Goal: Information Seeking & Learning: Learn about a topic

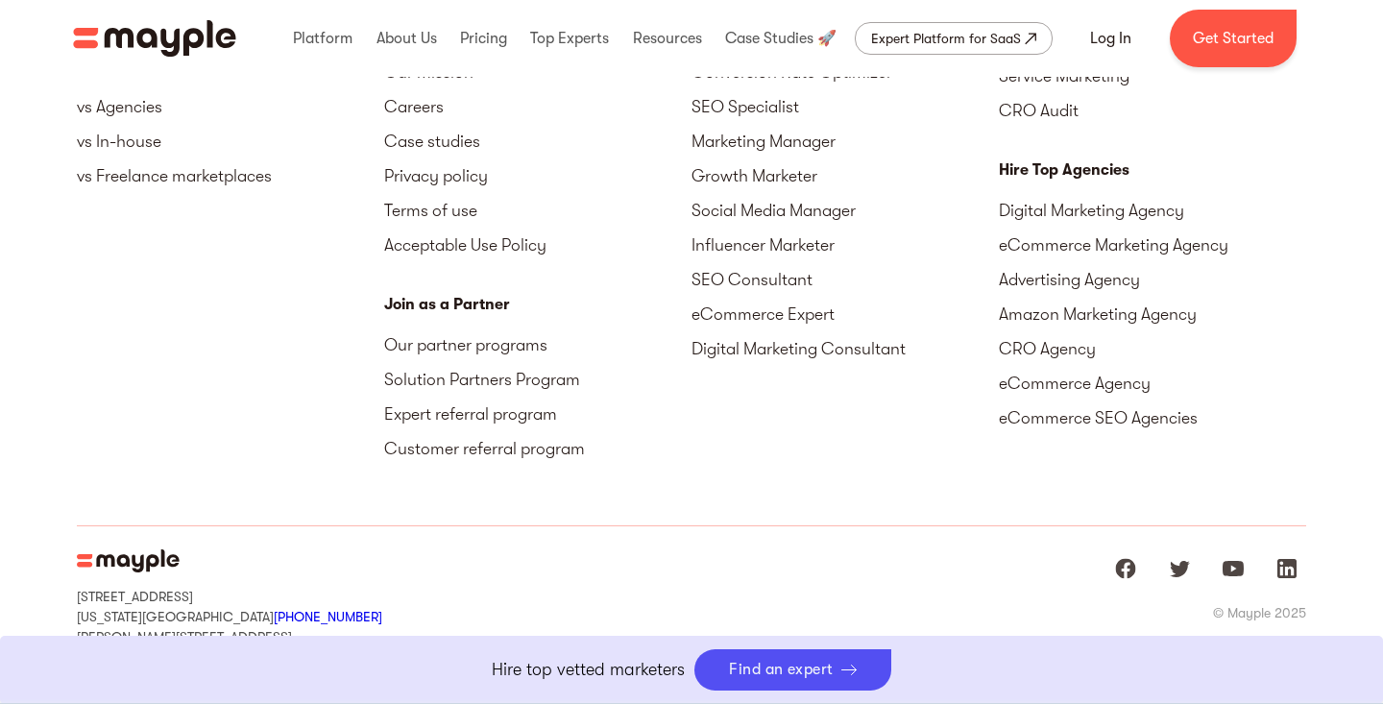
scroll to position [4916, 0]
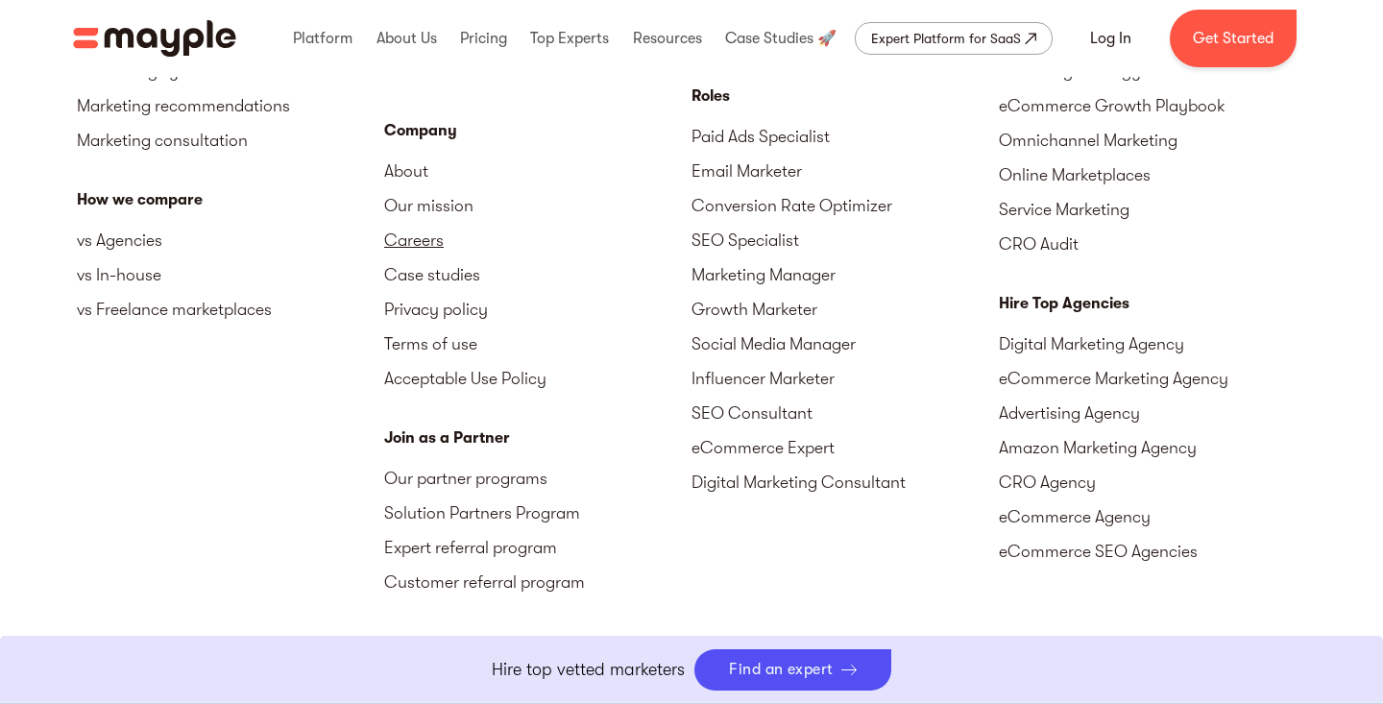
click at [429, 257] on link "Careers" at bounding box center [537, 240] width 307 height 35
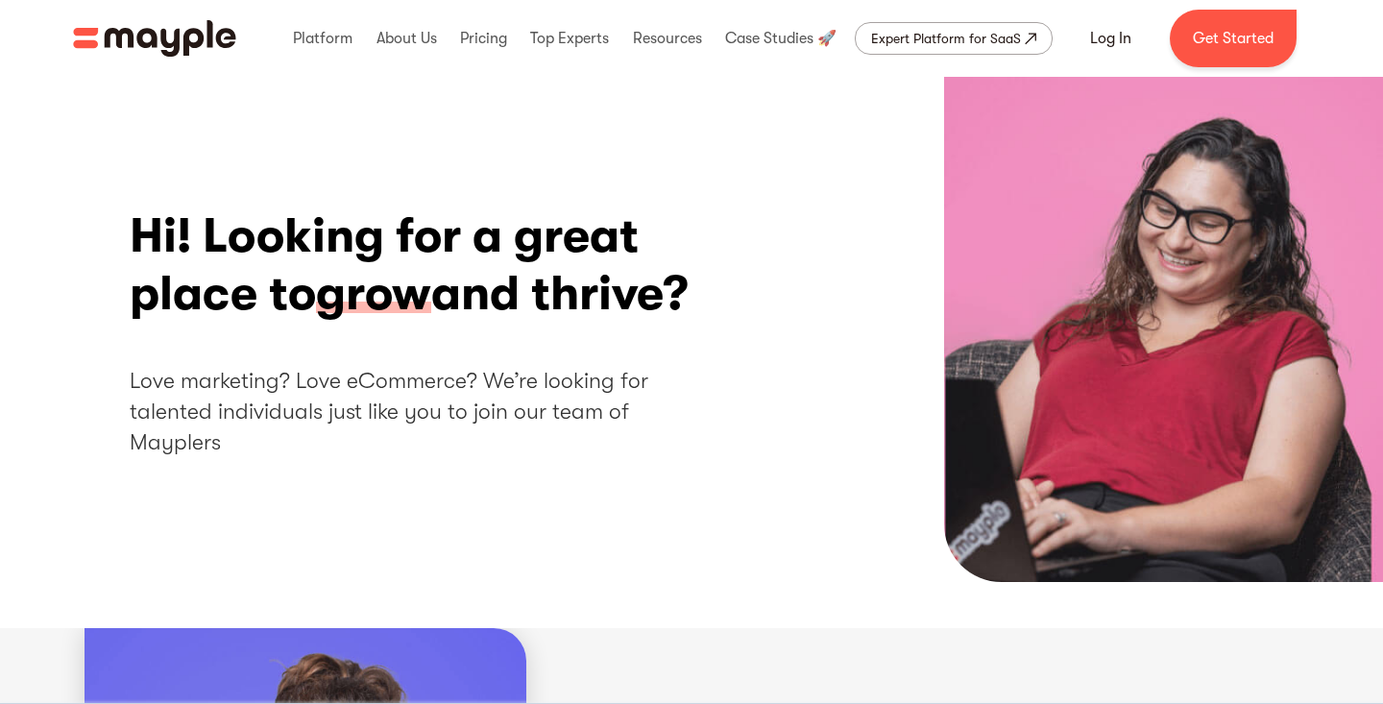
scroll to position [-1, 0]
click at [494, 249] on h1 "Hi! Looking for a great place to grow and thrive?" at bounding box center [413, 264] width 567 height 115
click at [589, 242] on h1 "Hi! Looking for a great place to grow and thrive?" at bounding box center [413, 264] width 567 height 115
click at [617, 245] on h1 "Hi! Looking for a great place to grow and thrive?" at bounding box center [413, 264] width 567 height 115
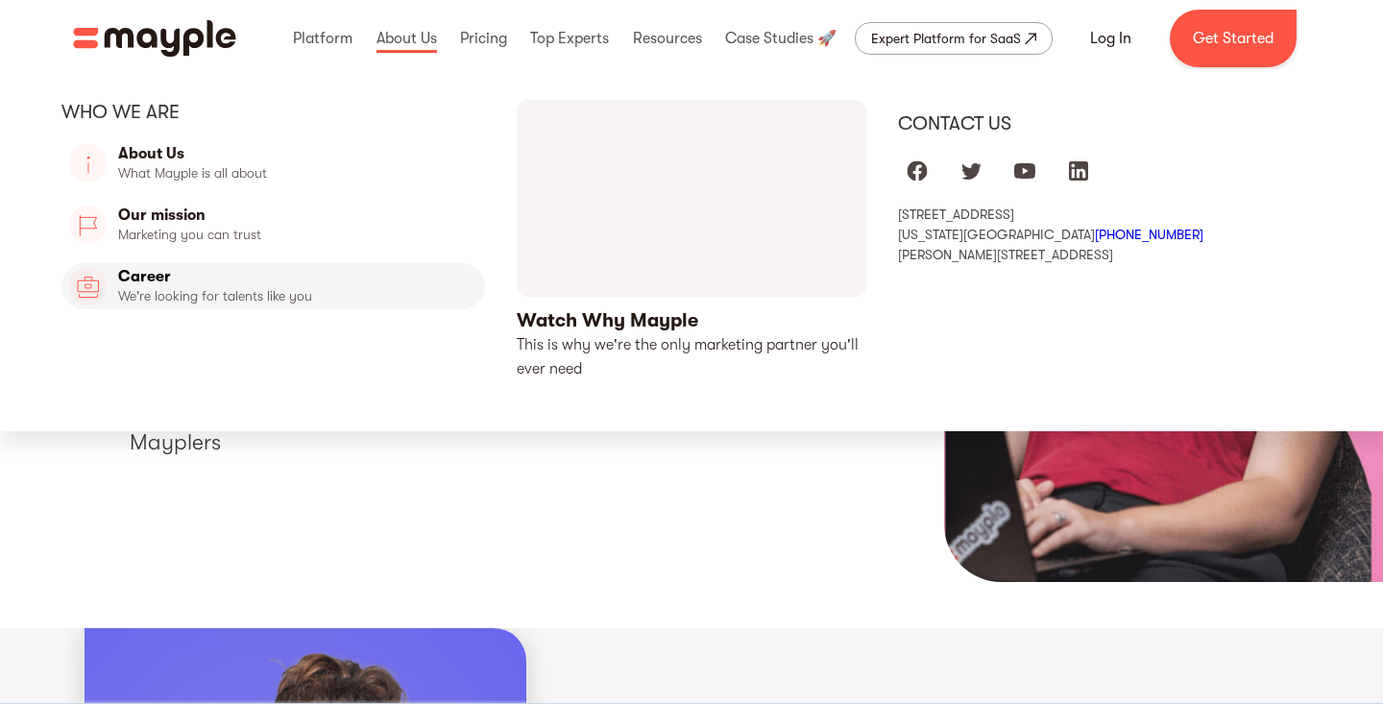
click at [276, 285] on link "Career" at bounding box center [273, 286] width 424 height 46
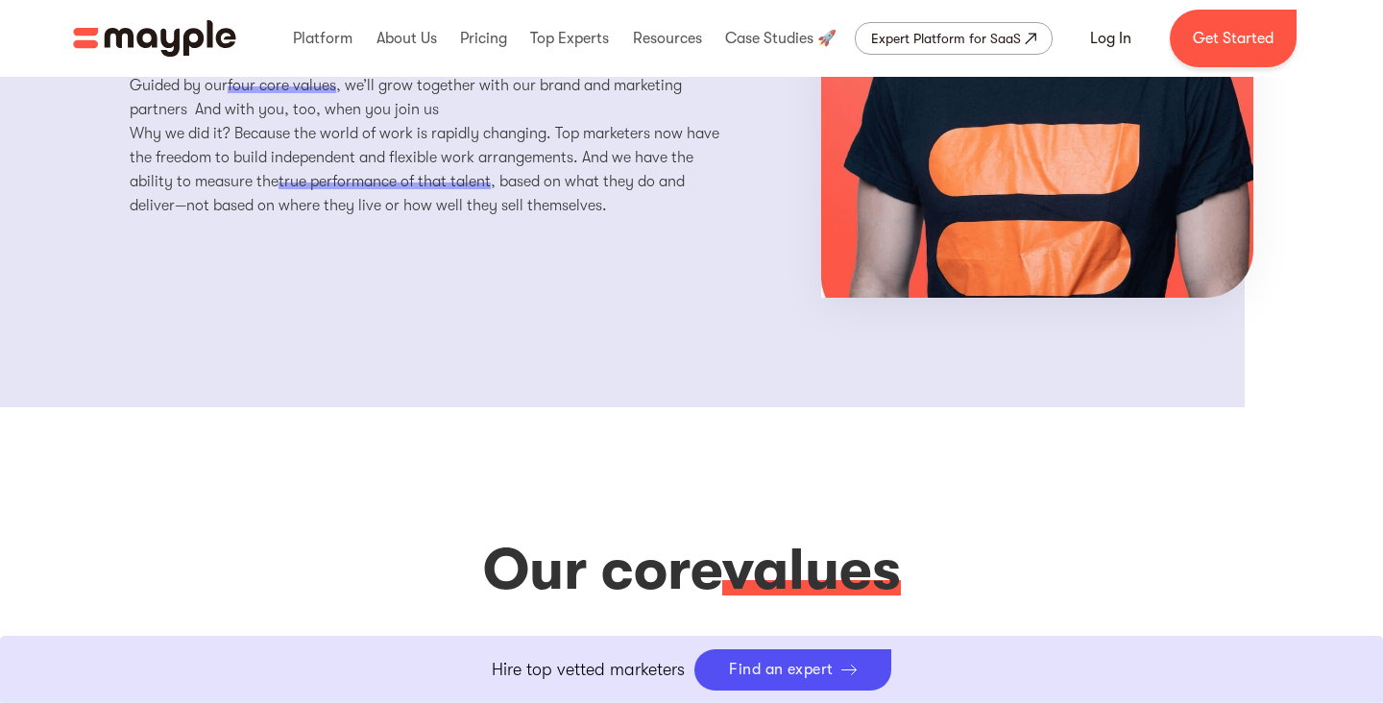
scroll to position [2465, 0]
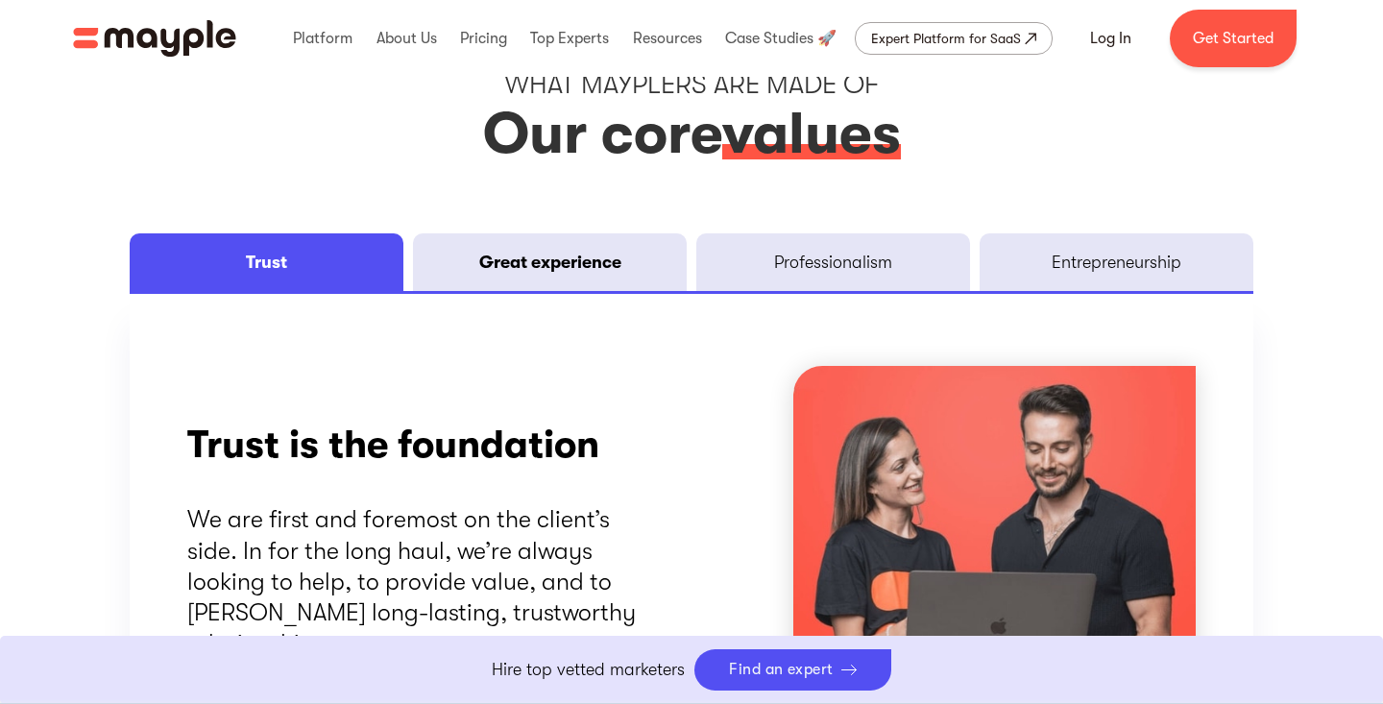
click at [581, 274] on div "Great experience" at bounding box center [550, 262] width 142 height 23
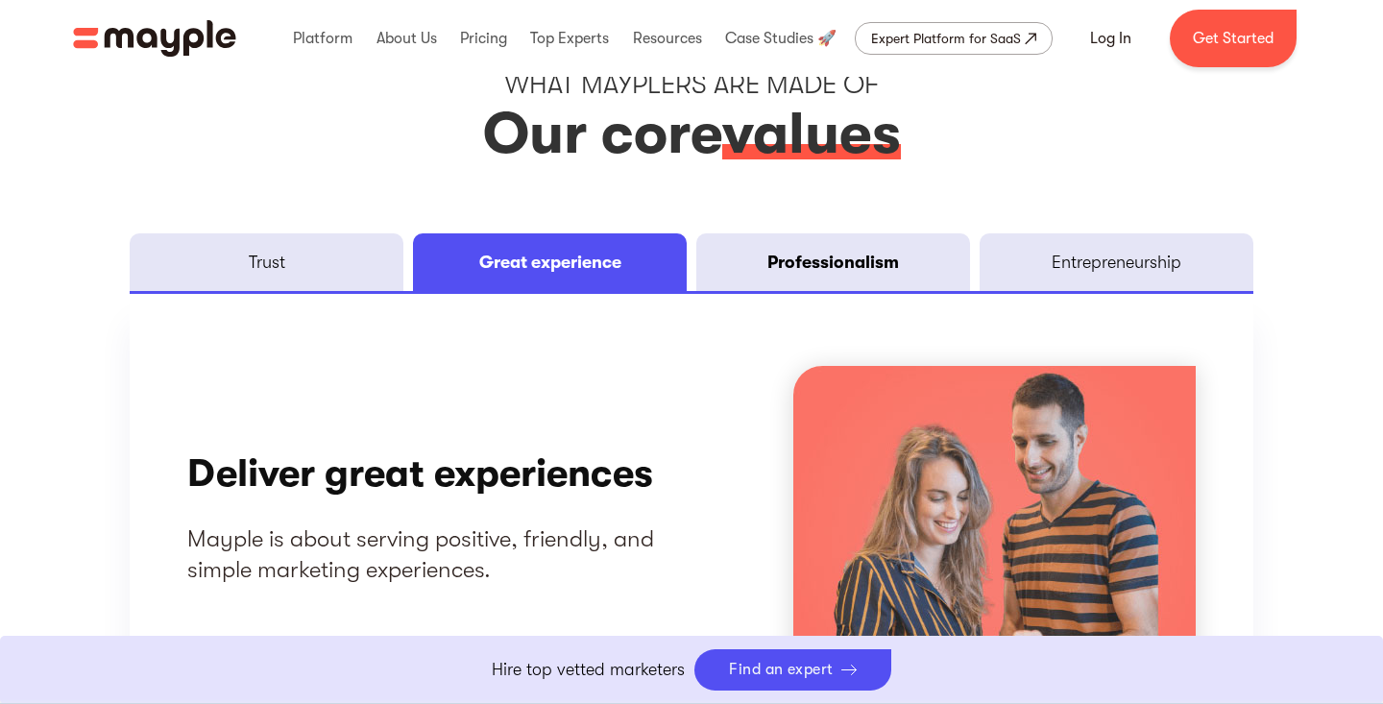
click at [732, 291] on link "Professionalism" at bounding box center [833, 262] width 274 height 58
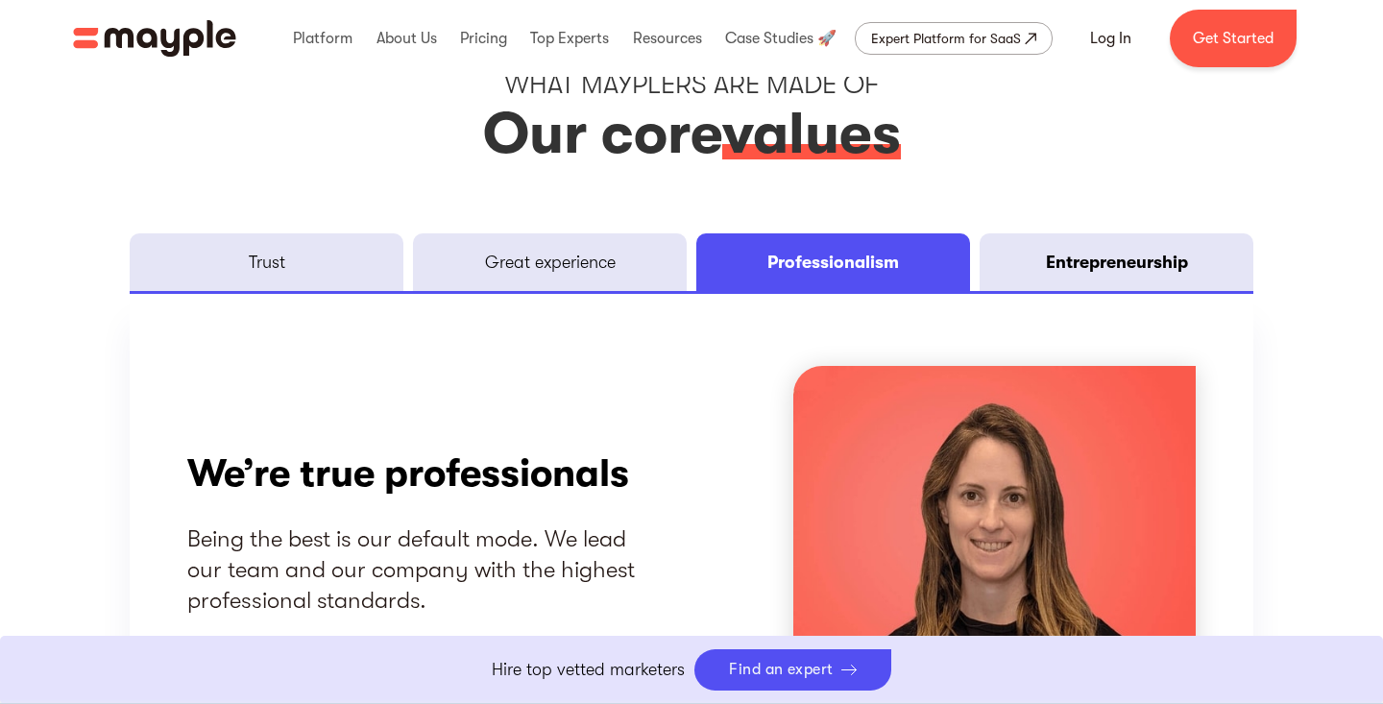
click at [1122, 274] on div "Entrepreneurship" at bounding box center [1117, 262] width 142 height 23
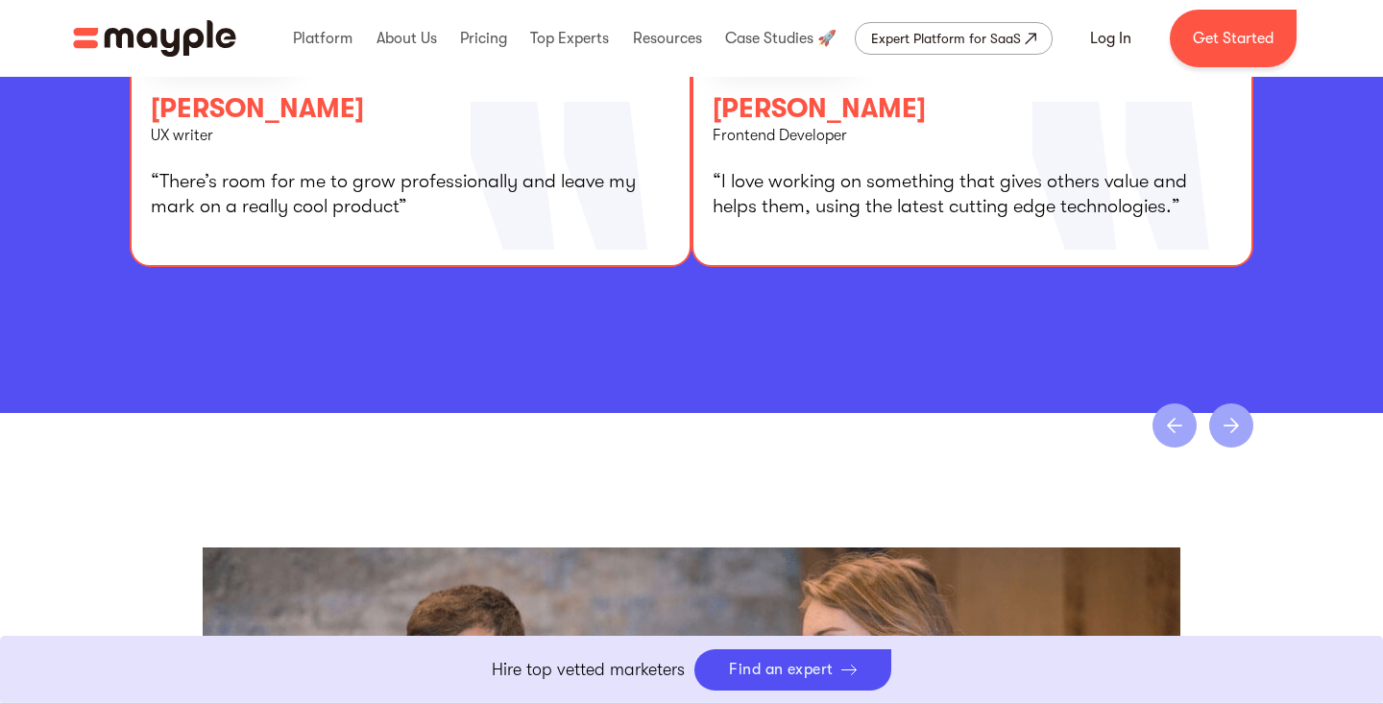
scroll to position [3641, 0]
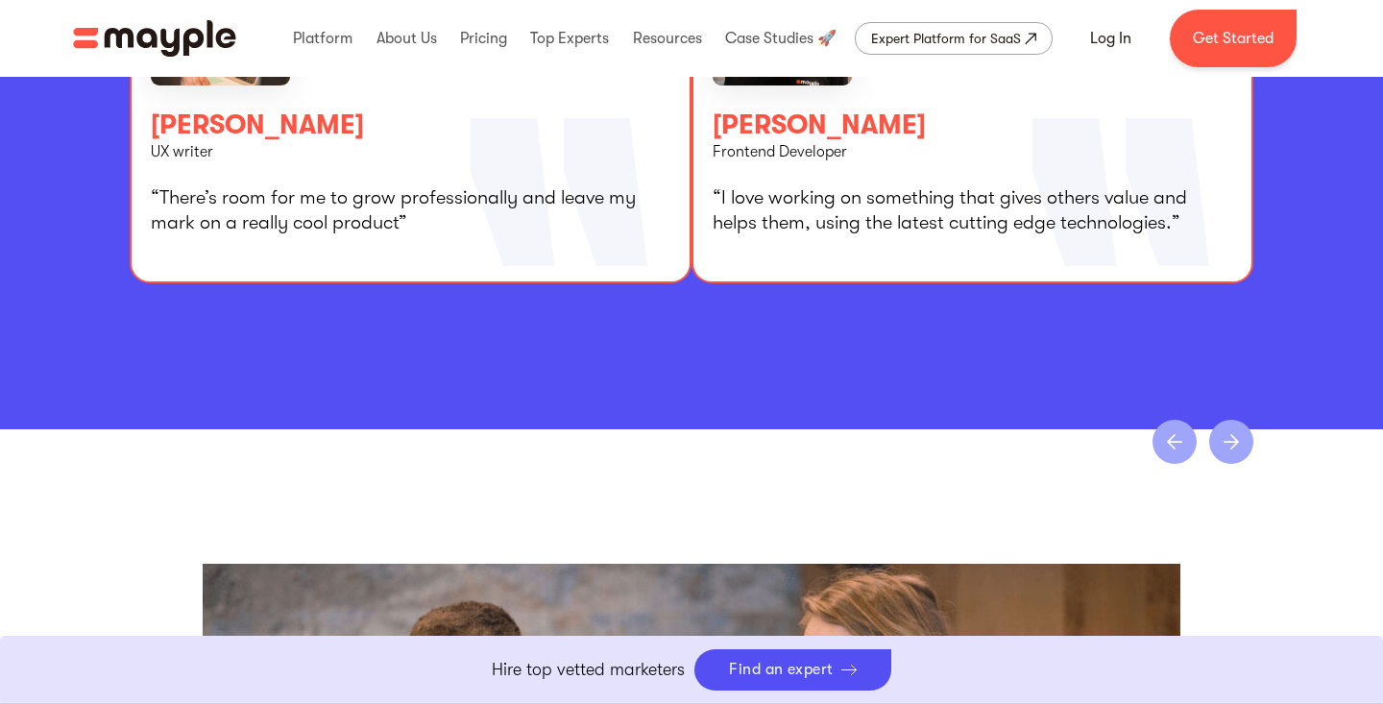
click at [1235, 464] on div "next slide" at bounding box center [1231, 442] width 44 height 44
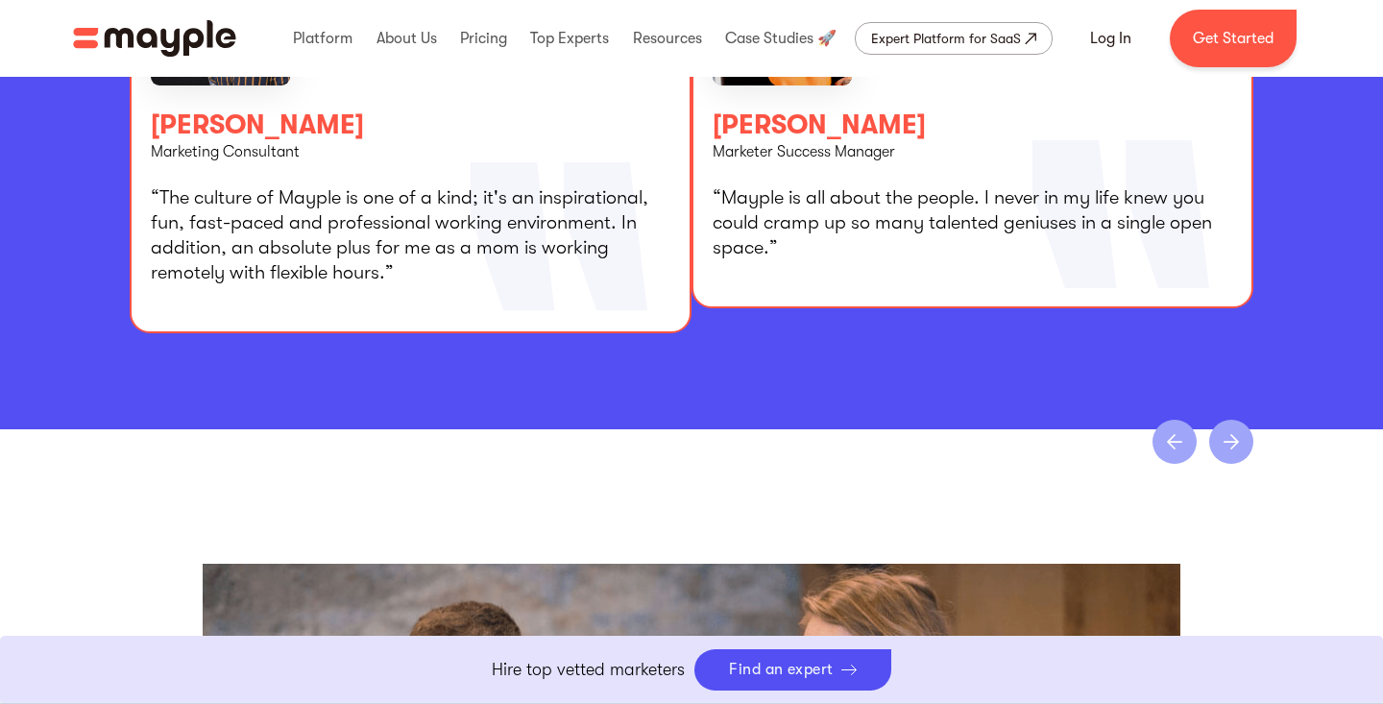
click at [1235, 464] on div "next slide" at bounding box center [1231, 442] width 44 height 44
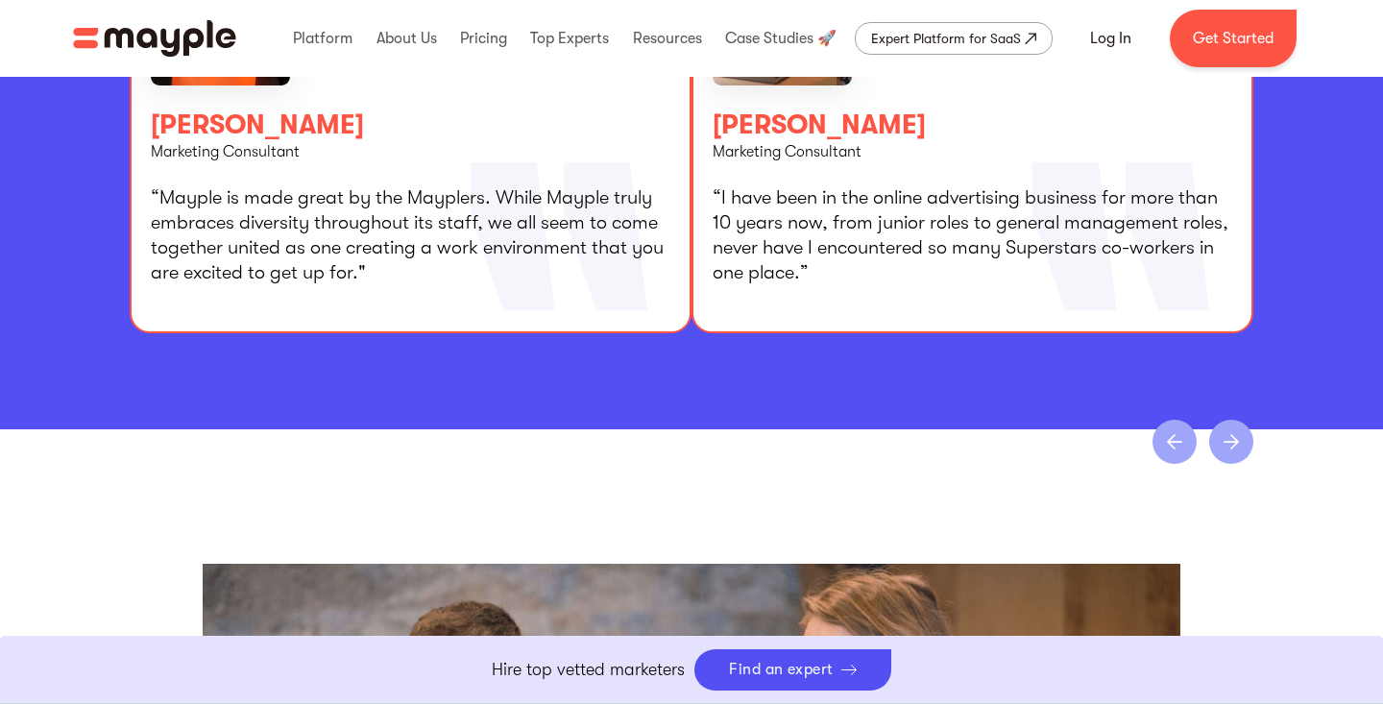
click at [1235, 464] on div "next slide" at bounding box center [1231, 442] width 44 height 44
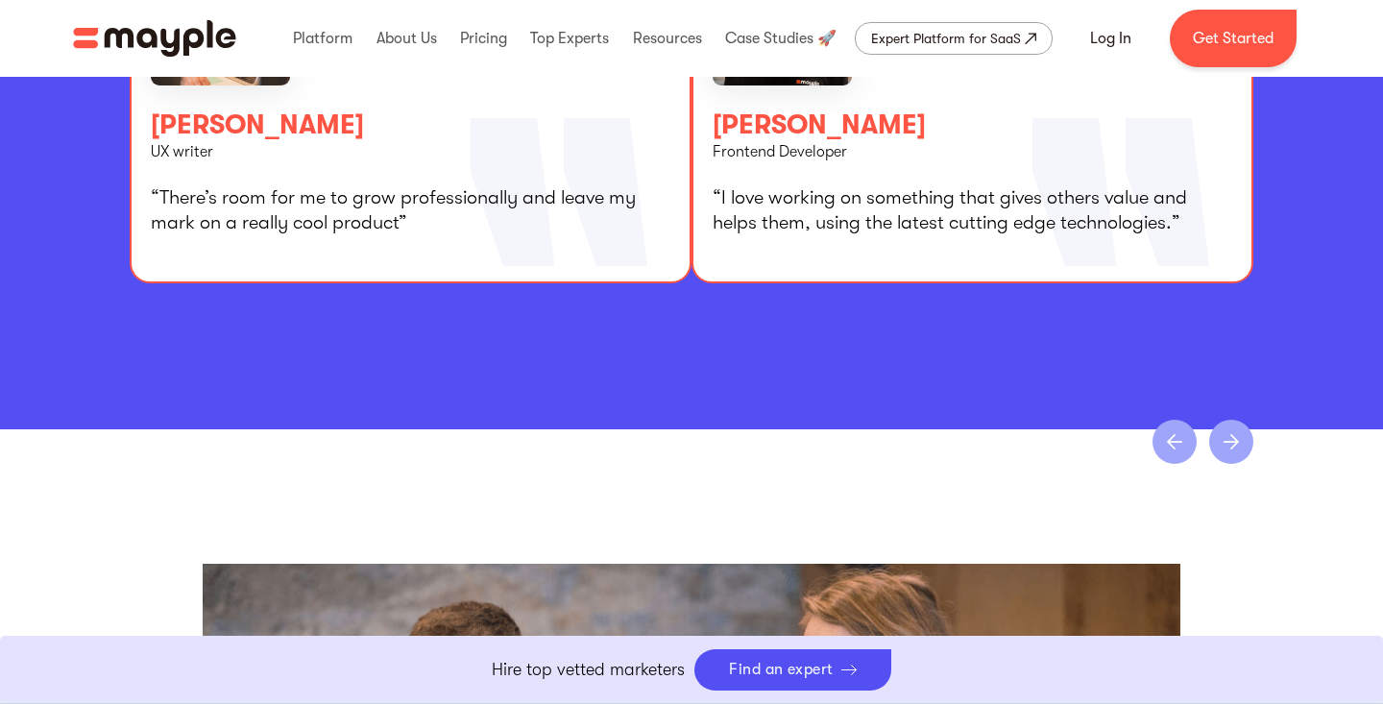
click at [1235, 464] on div "next slide" at bounding box center [1231, 442] width 44 height 44
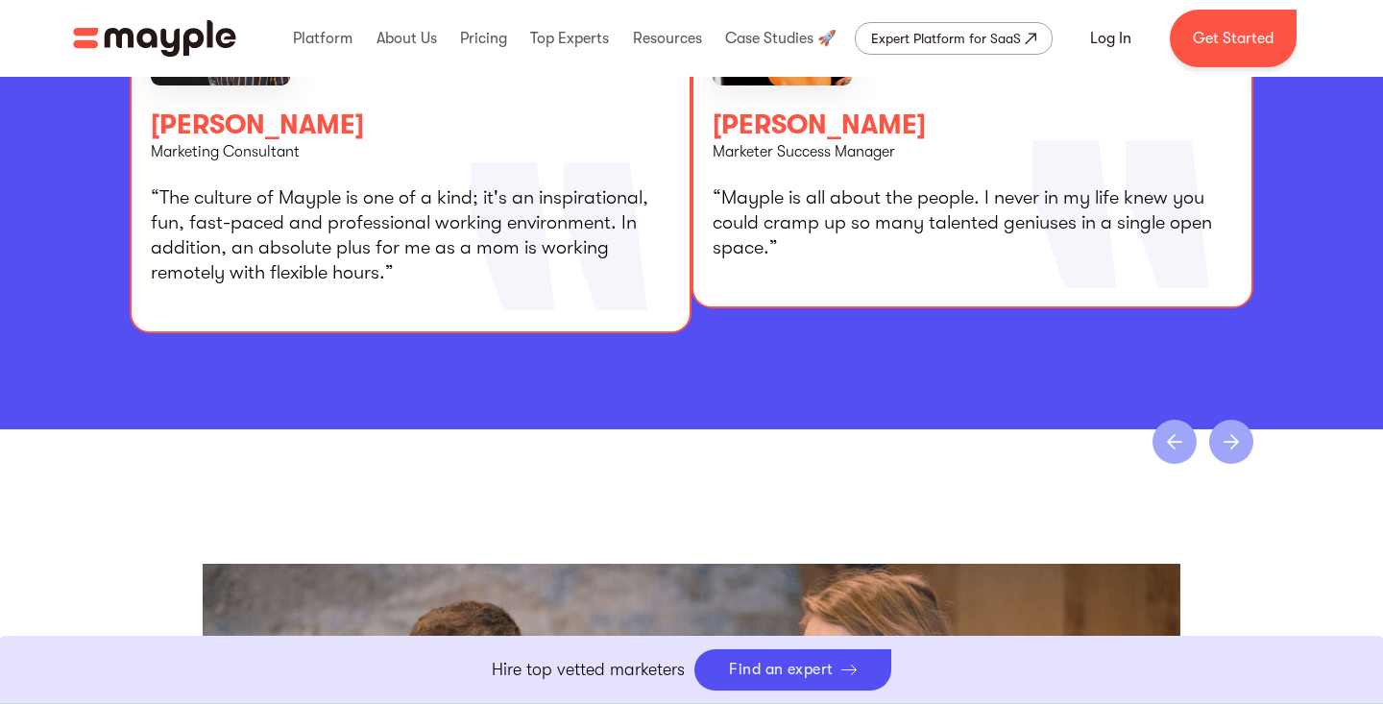
click at [1235, 464] on div "next slide" at bounding box center [1231, 442] width 44 height 44
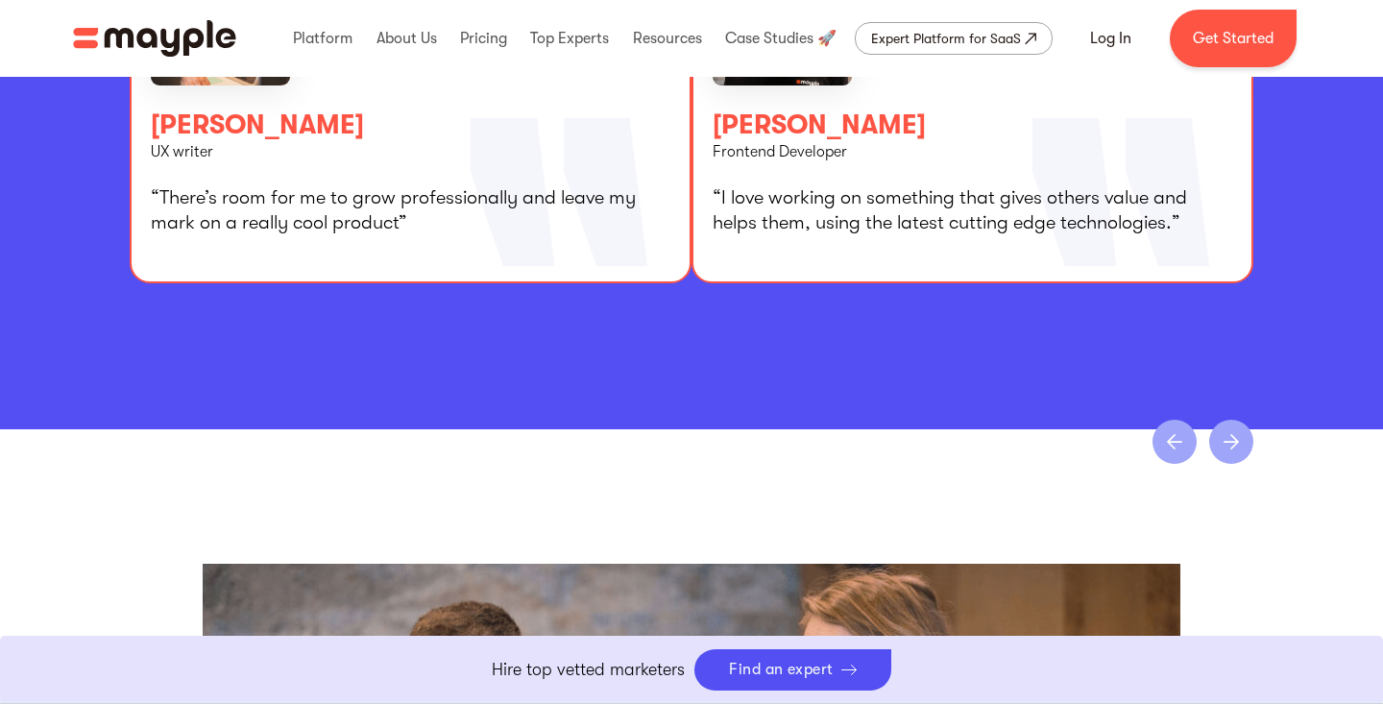
click at [1235, 464] on div "next slide" at bounding box center [1231, 442] width 44 height 44
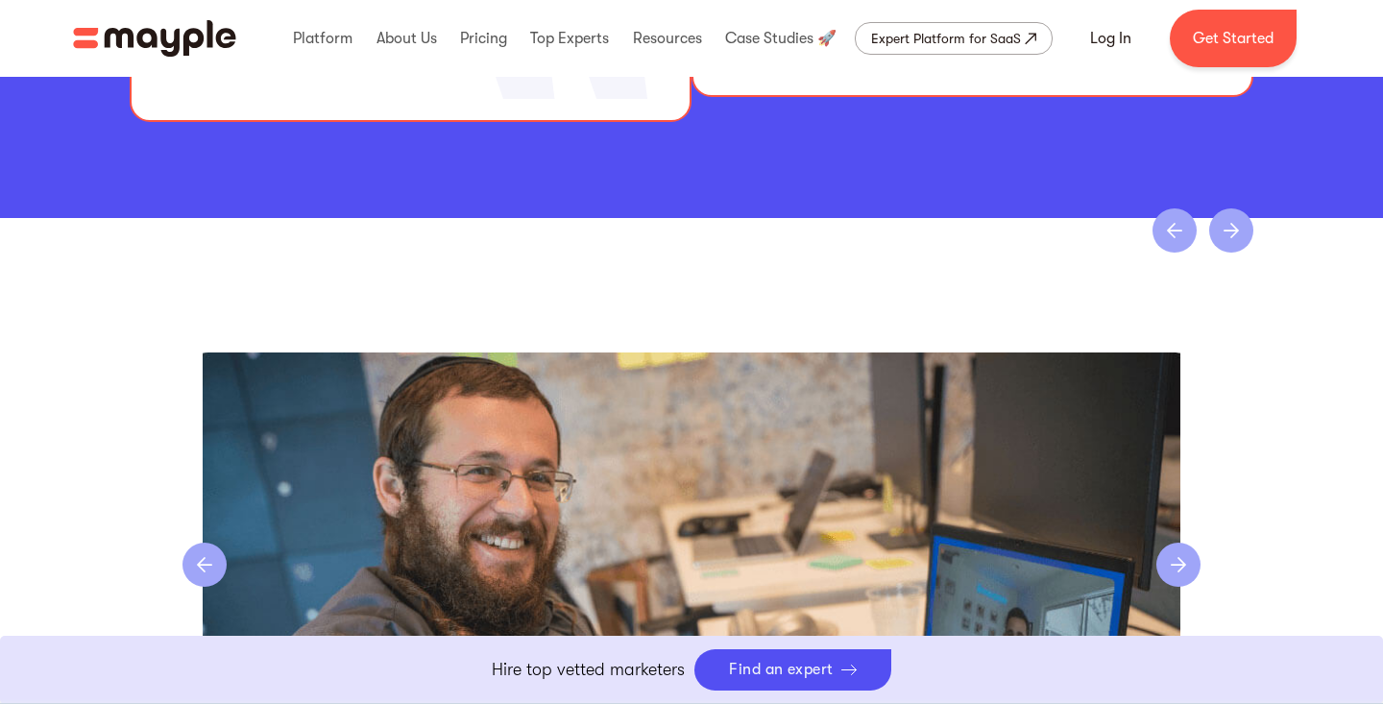
scroll to position [3991, 0]
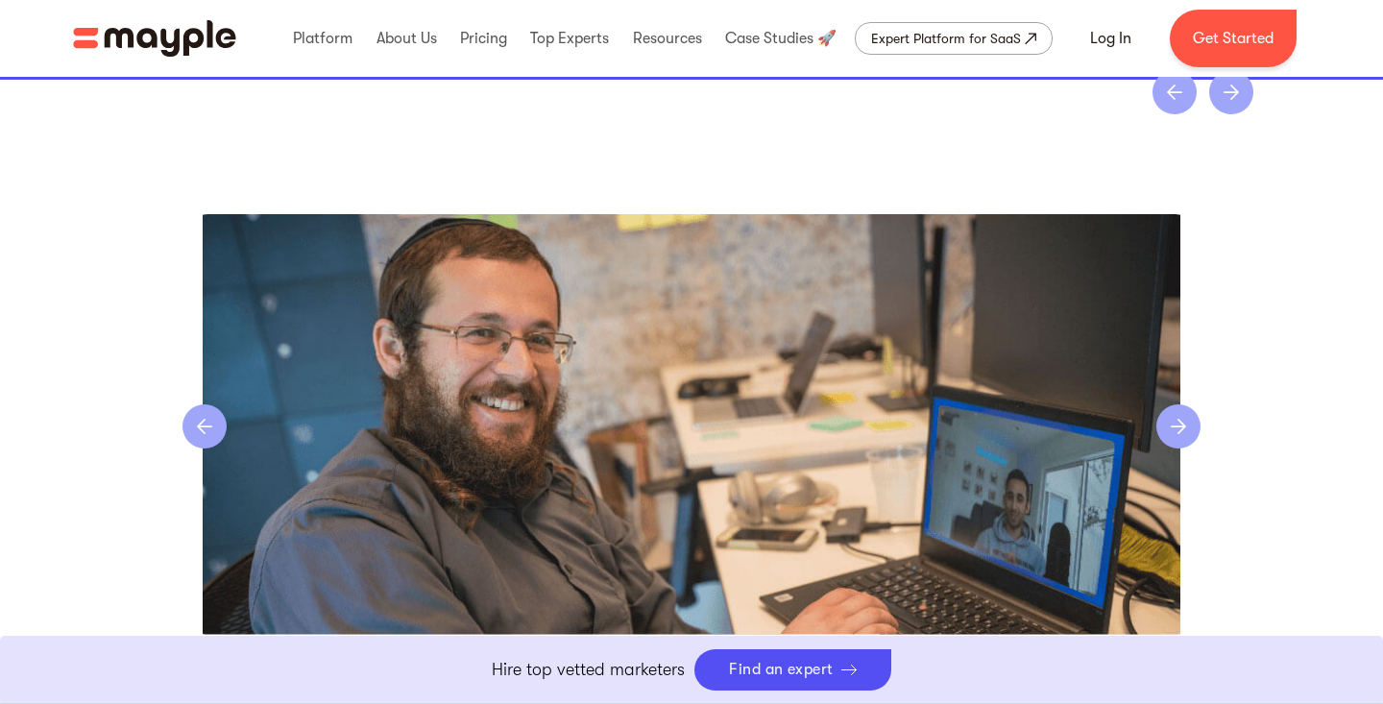
click at [1184, 449] on div "next slide" at bounding box center [1178, 426] width 44 height 44
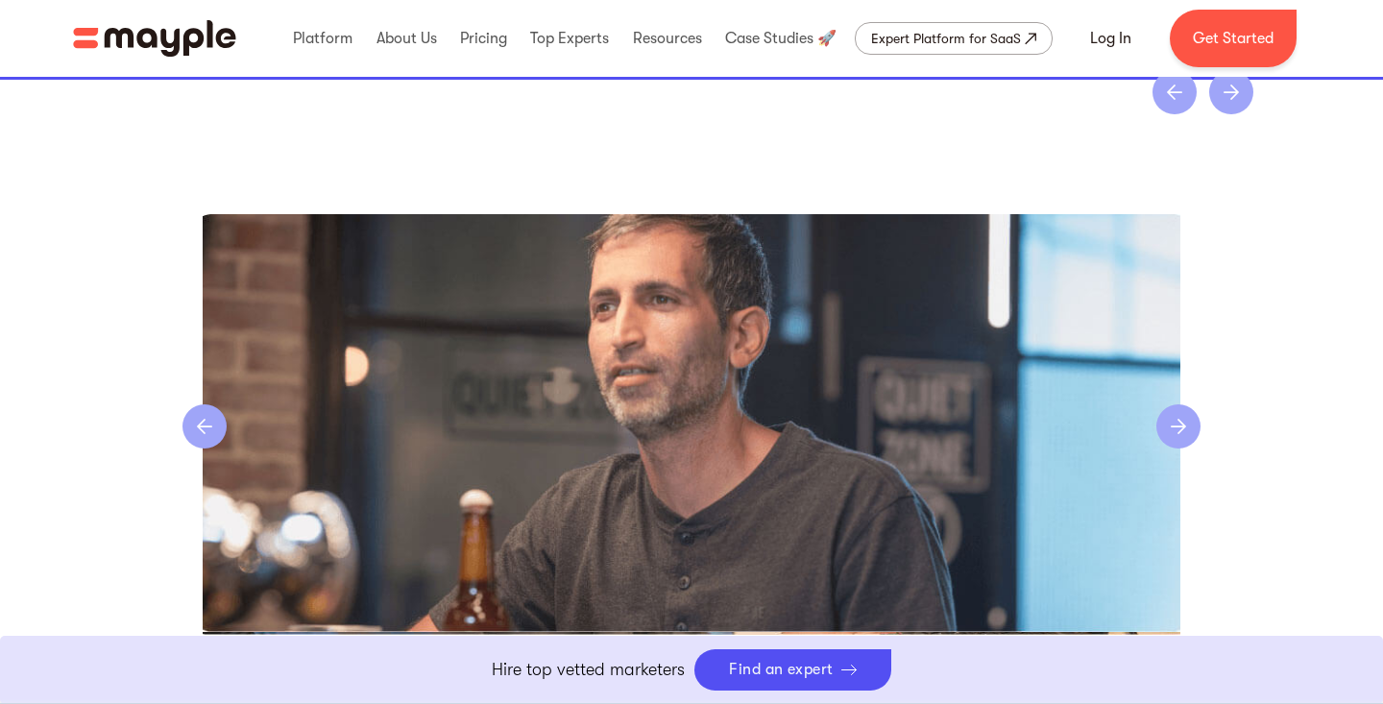
click at [1184, 449] on div "next slide" at bounding box center [1178, 426] width 44 height 44
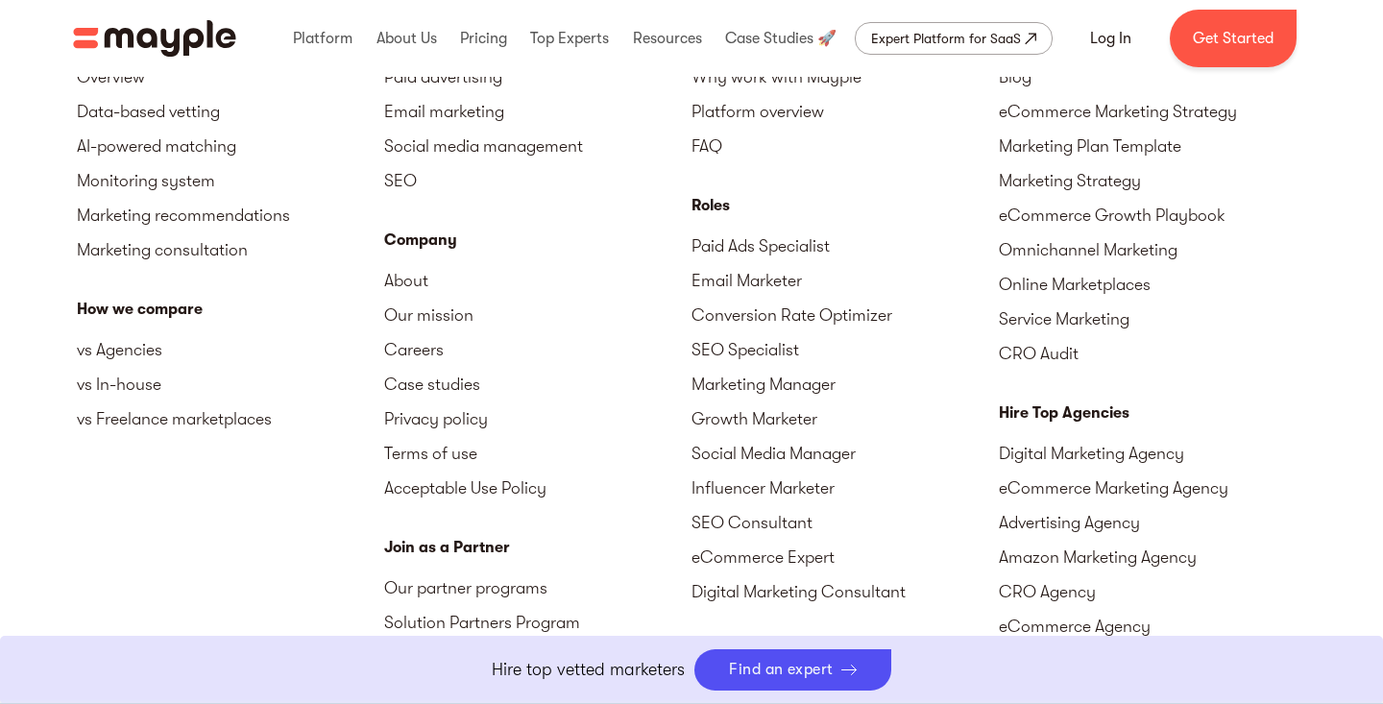
scroll to position [4809, 0]
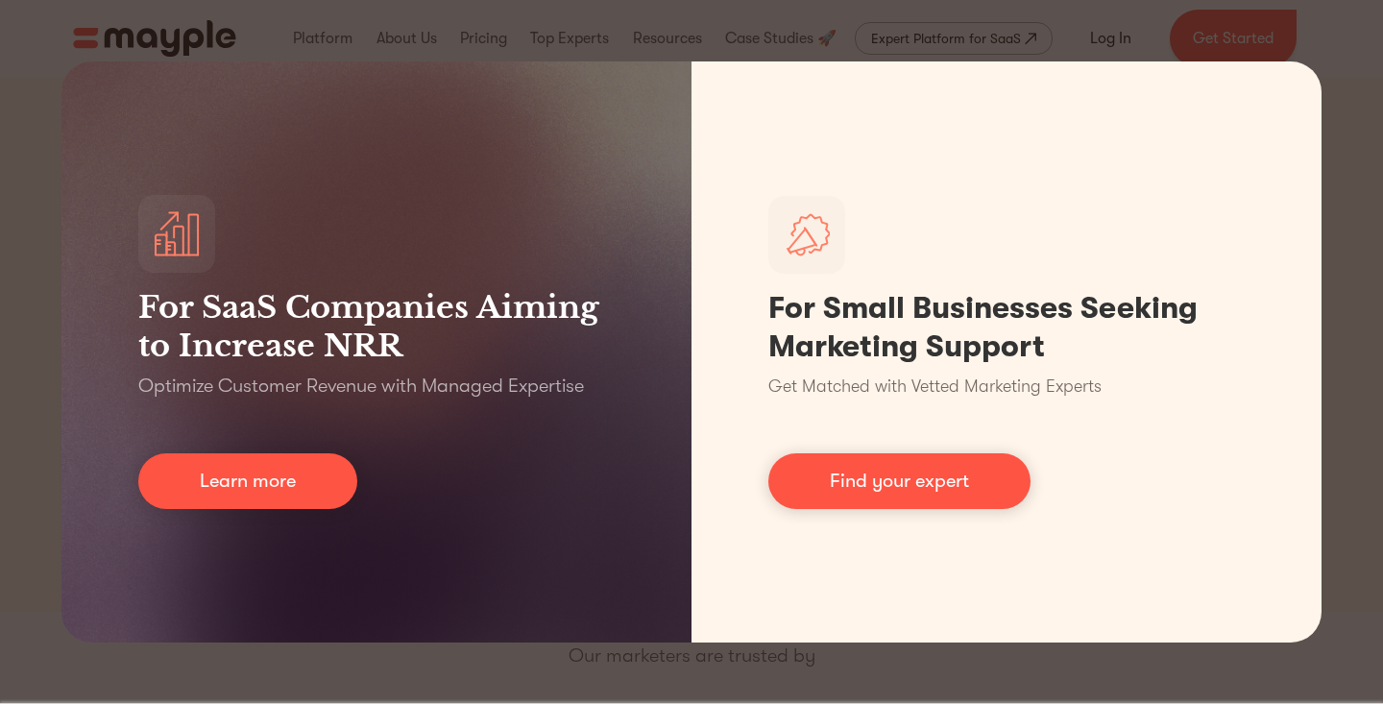
click at [1339, 332] on div "For SaaS Companies Aiming to Increase NRR Optimize Customer Revenue with Manage…" at bounding box center [691, 352] width 1383 height 704
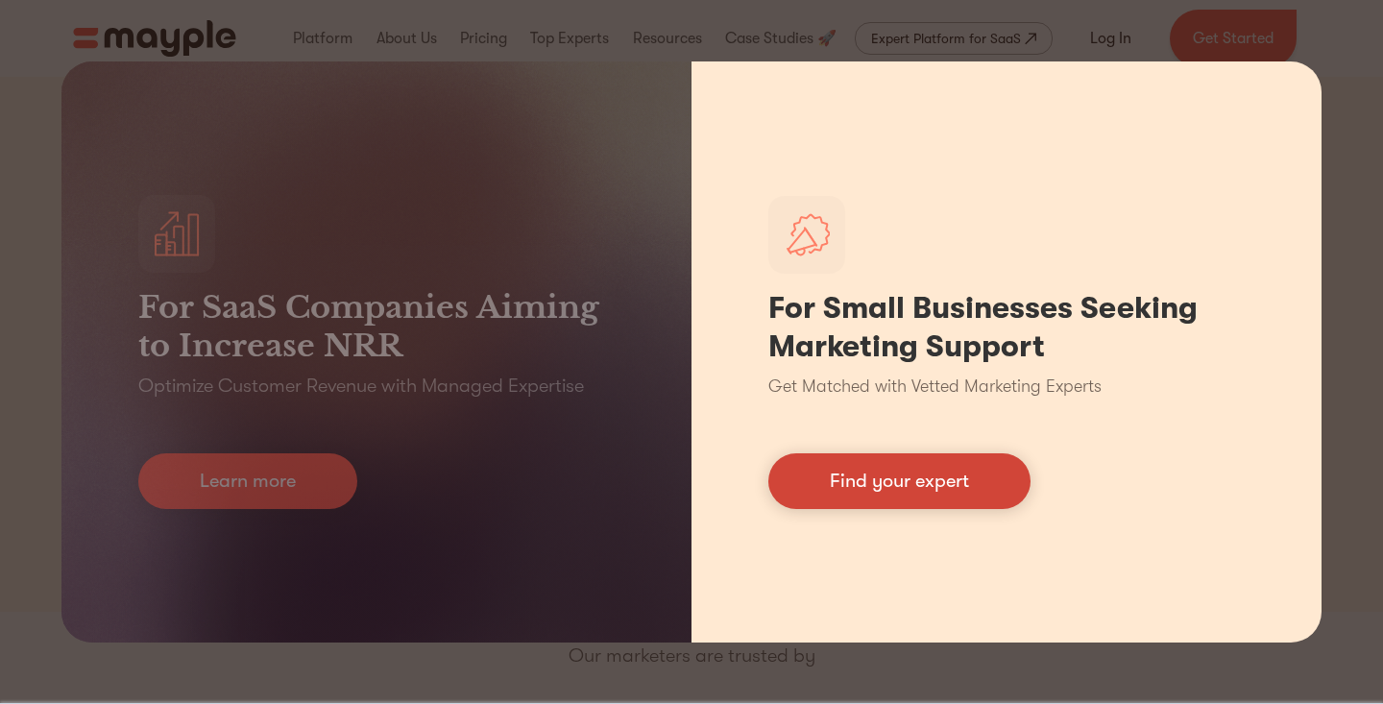
click at [837, 515] on div "For Small Businesses Seeking Marketing Support Get Matched with Vetted Marketin…" at bounding box center [1007, 351] width 630 height 581
click at [845, 498] on link "Find your expert" at bounding box center [899, 481] width 262 height 56
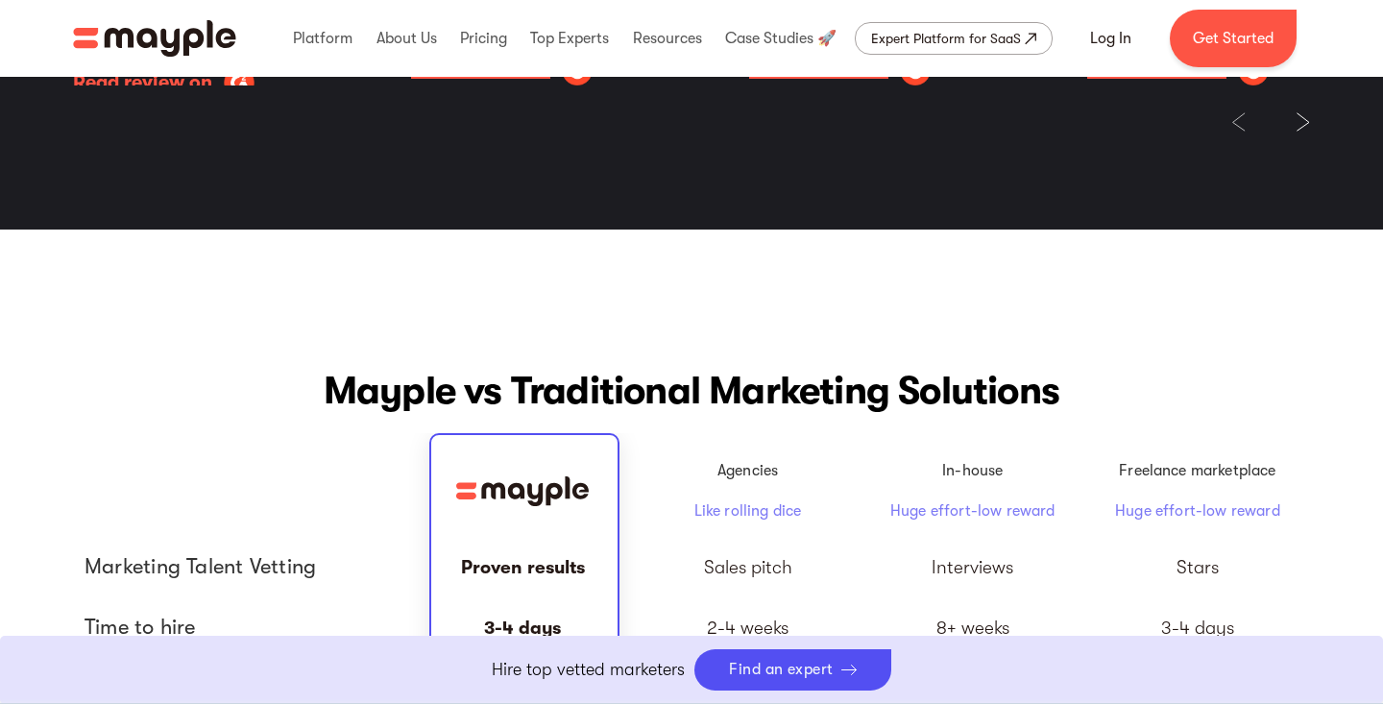
scroll to position [4056, 0]
